Goal: Information Seeking & Learning: Learn about a topic

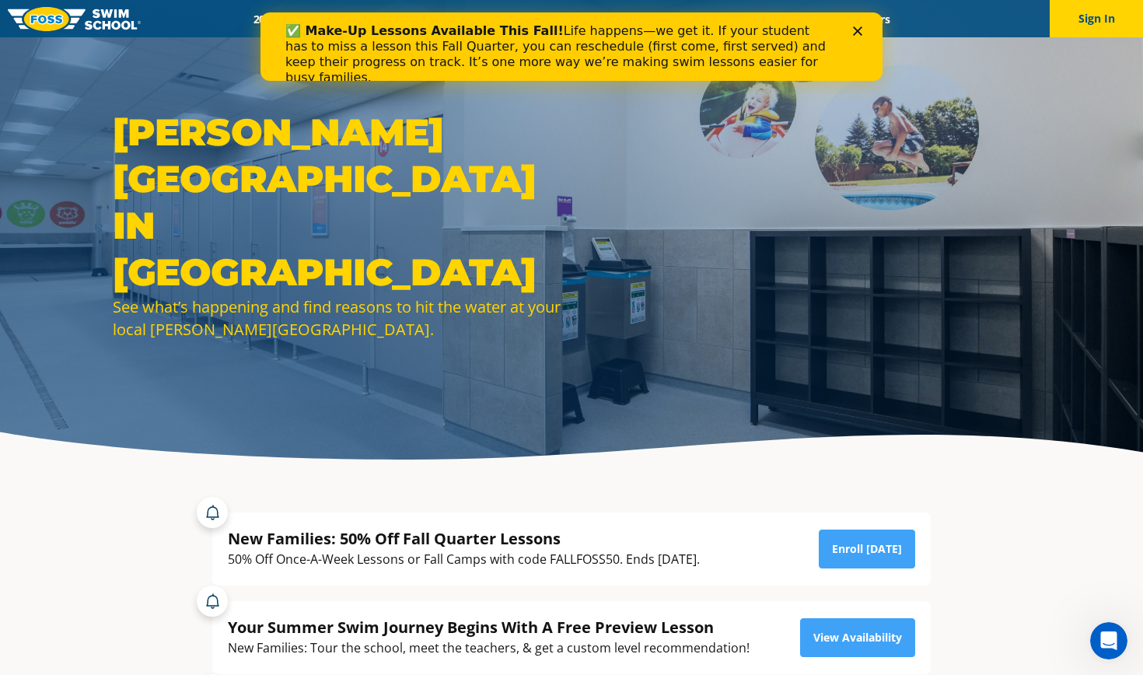
click at [858, 30] on polygon "Close" at bounding box center [857, 30] width 9 height 9
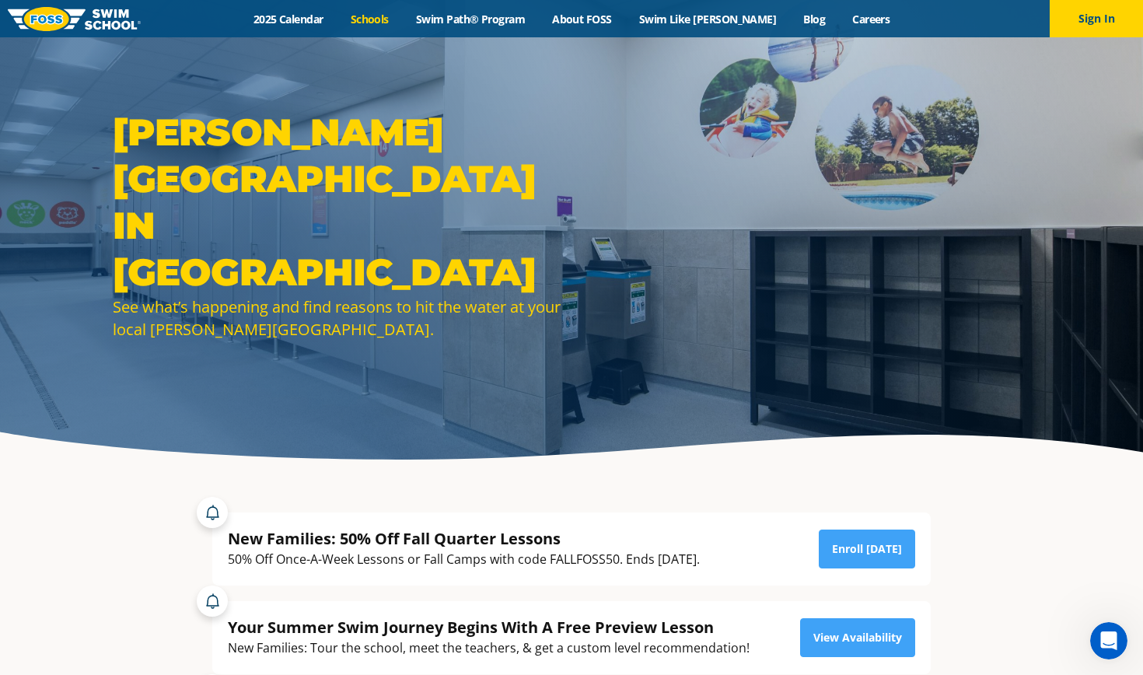
click at [400, 23] on link "Schools" at bounding box center [369, 19] width 65 height 15
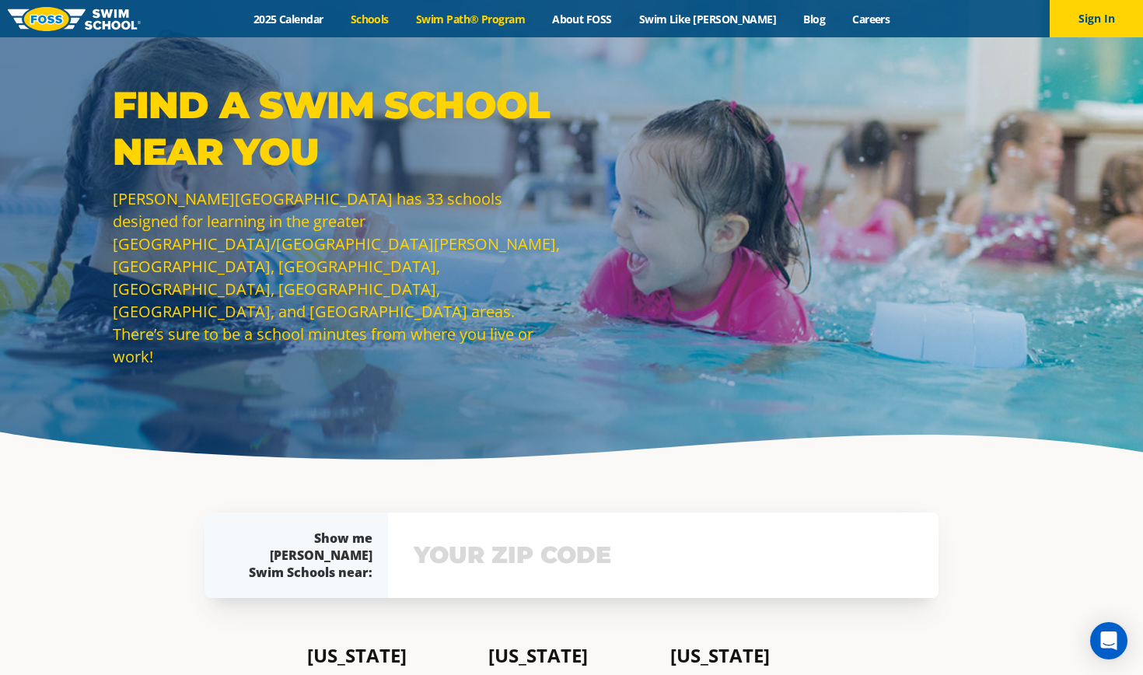
click at [513, 16] on link "Swim Path® Program" at bounding box center [470, 19] width 136 height 15
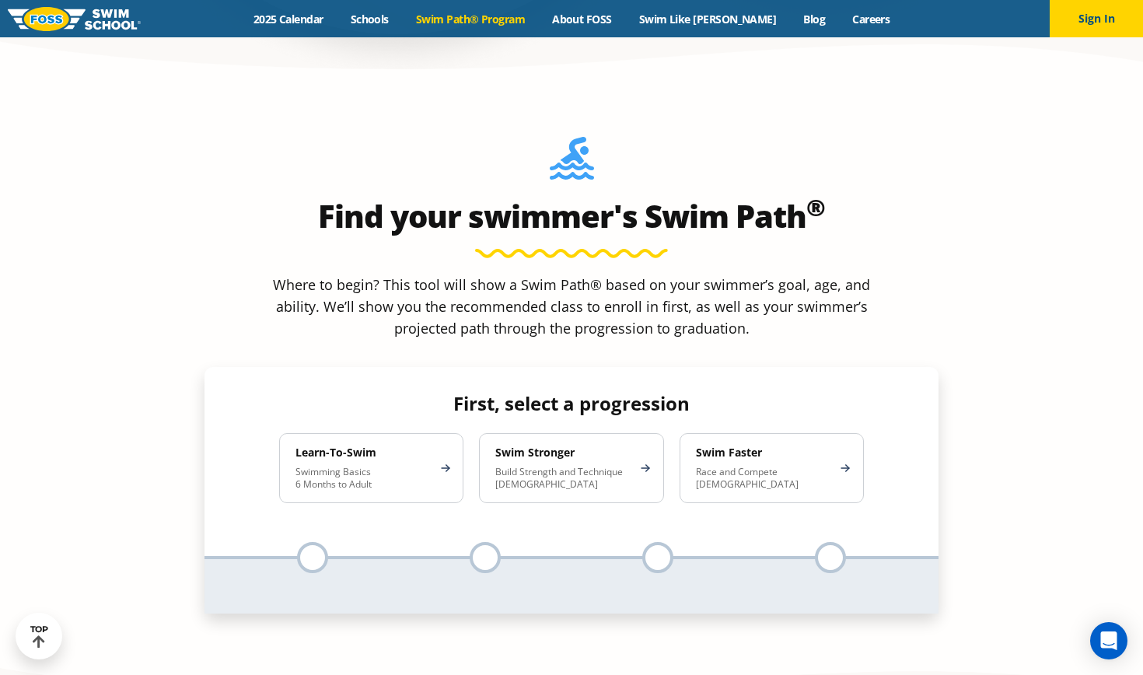
scroll to position [1384, 0]
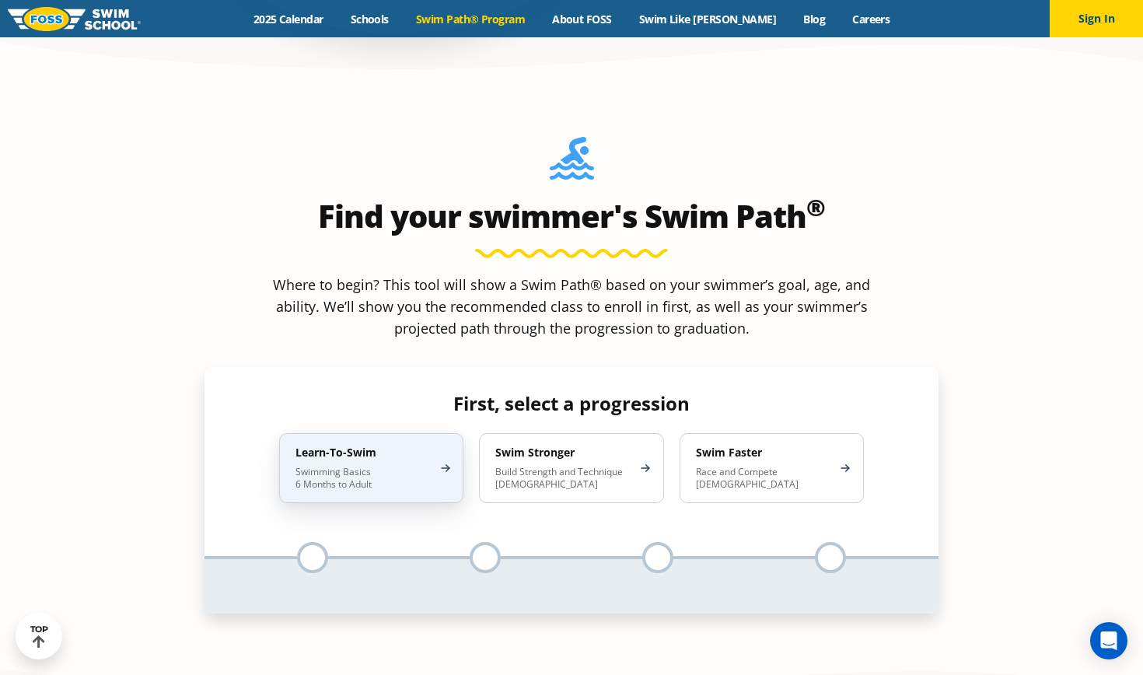
click at [409, 466] on p "Swimming Basics 6 Months to Adult" at bounding box center [363, 478] width 136 height 25
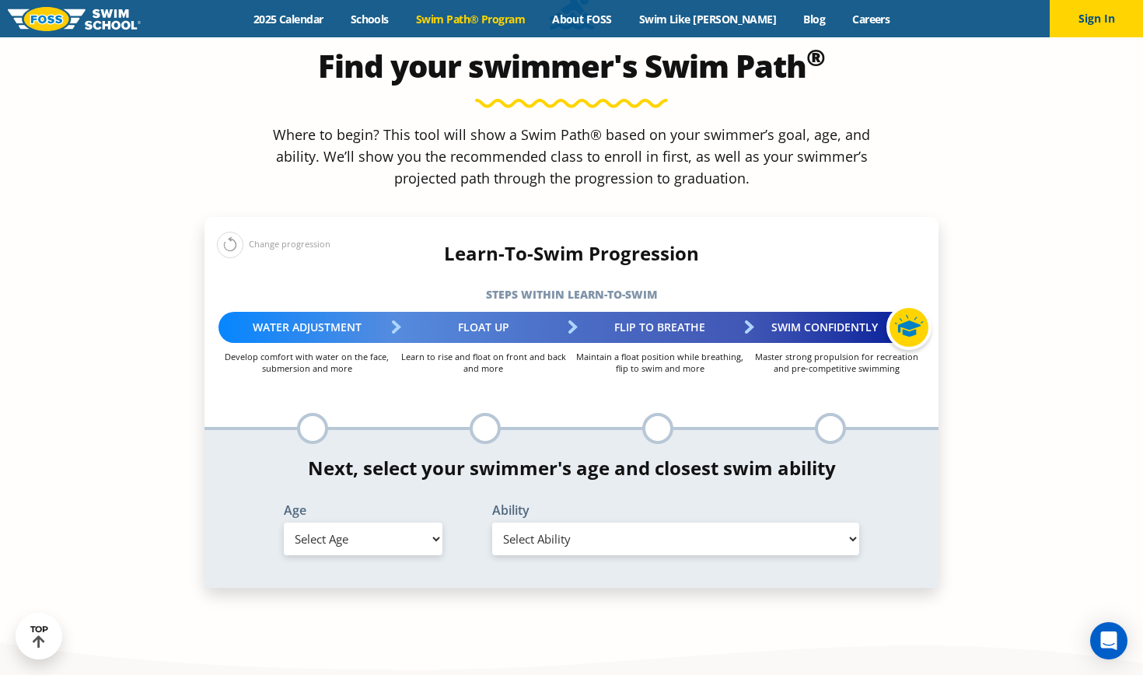
scroll to position [1537, 0]
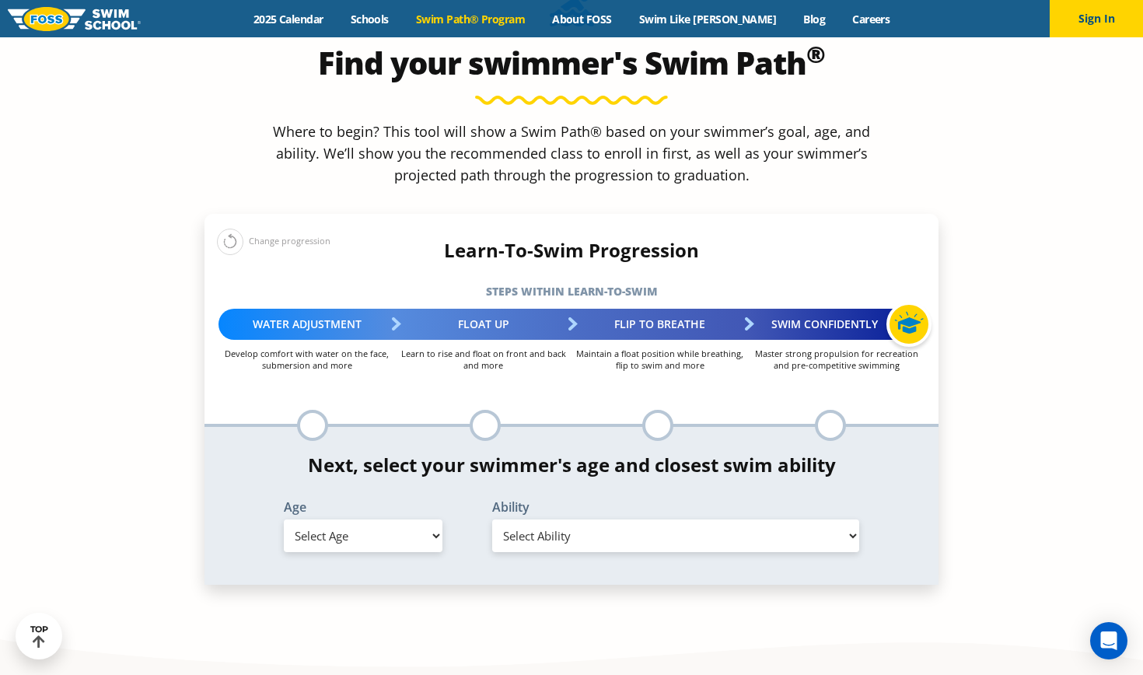
select select "adult-18-years-"
select select "adult-18-years--uncomfortable-putting-face-in-the-water-andor-getting-water-on-…"
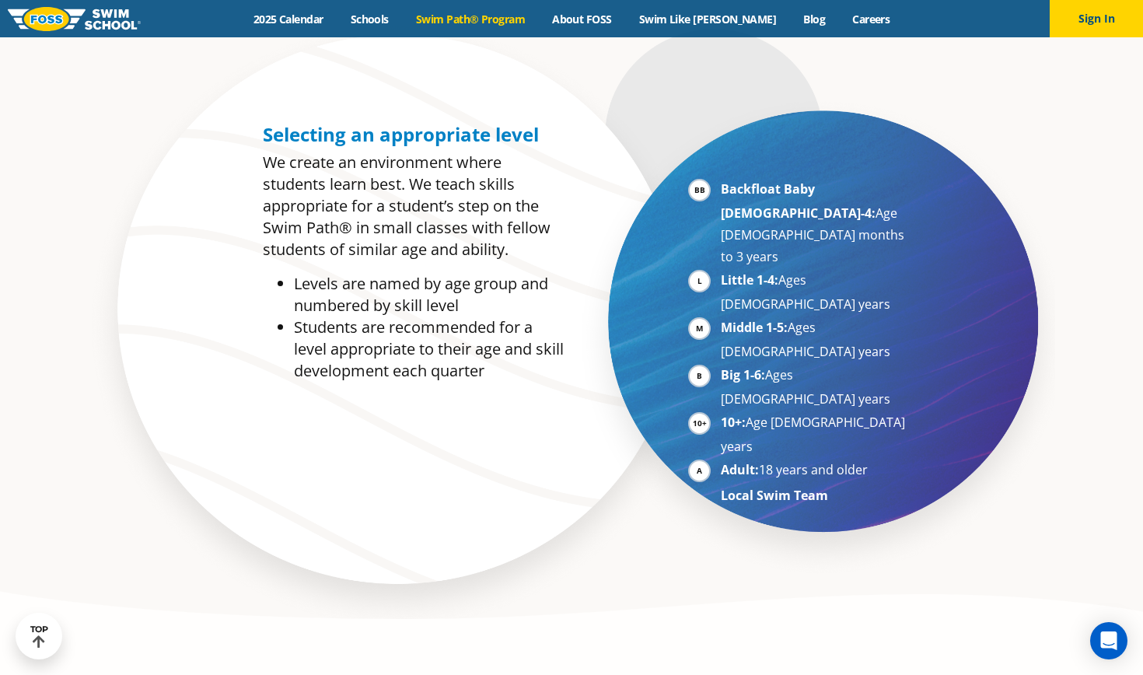
scroll to position [491, 0]
